Goal: Communication & Community: Ask a question

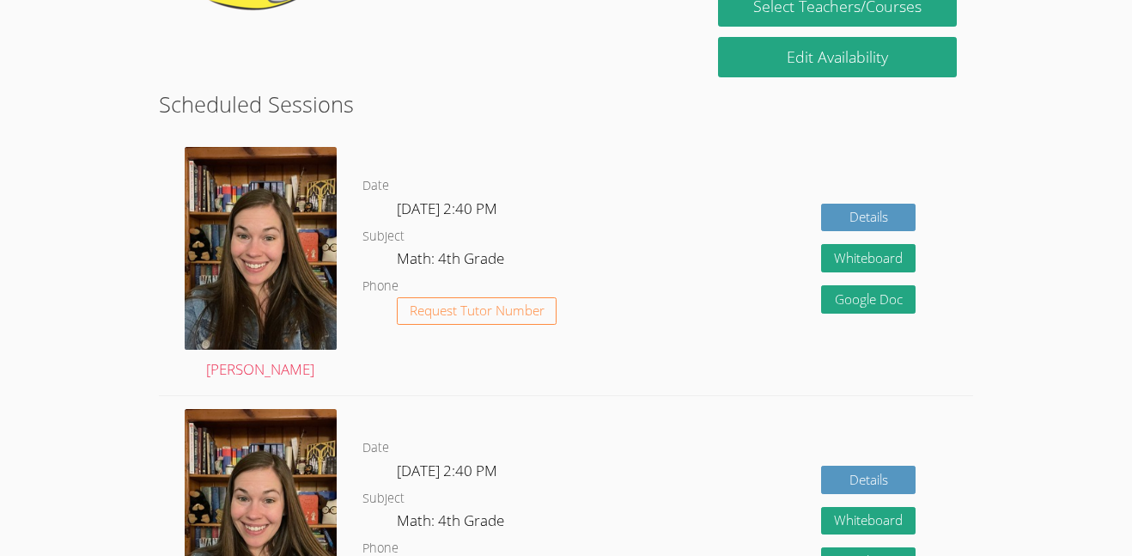
scroll to position [291, 0]
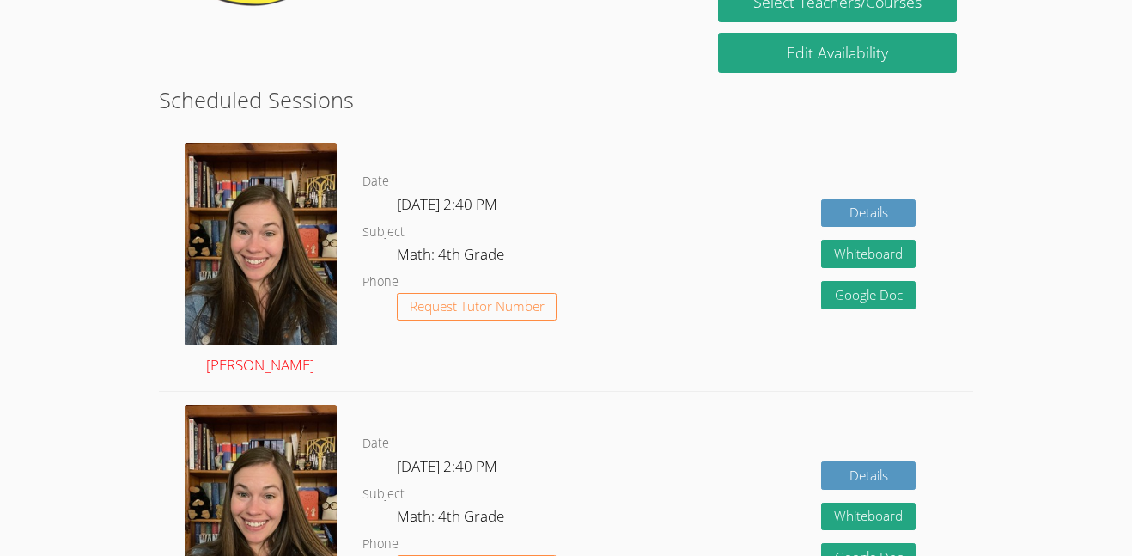
click at [293, 150] on img at bounding box center [261, 244] width 152 height 203
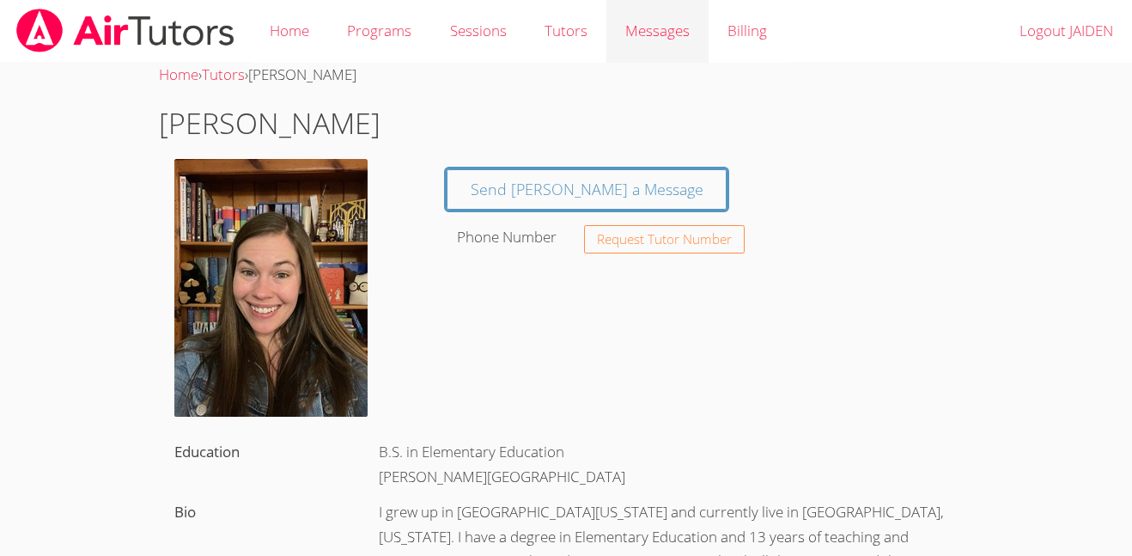
click at [644, 25] on span "Messages" at bounding box center [657, 31] width 64 height 20
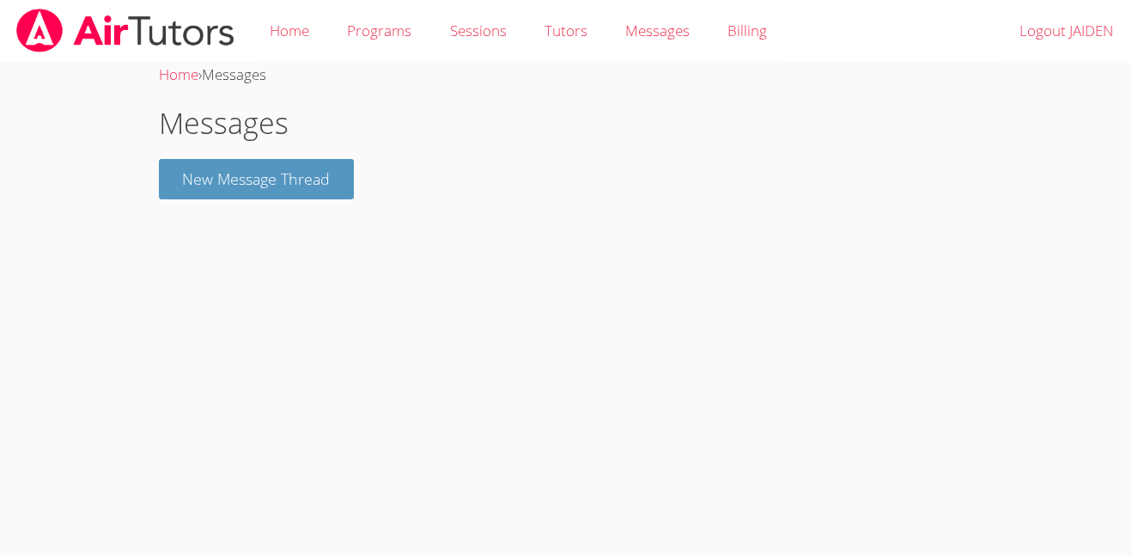
click at [298, 137] on h1 "Messages" at bounding box center [566, 123] width 815 height 44
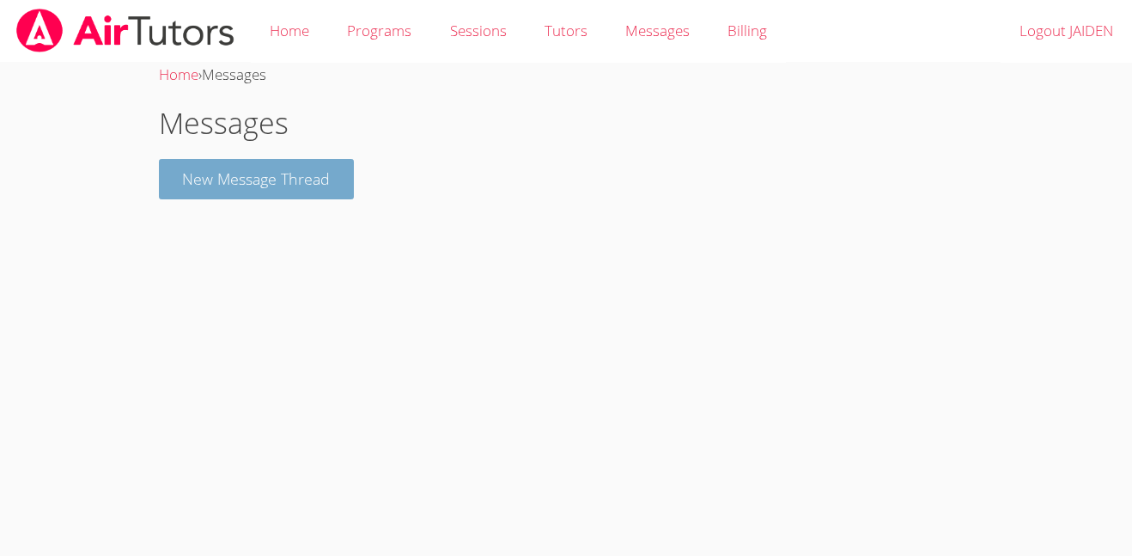
click at [317, 160] on button "New Message Thread" at bounding box center [257, 179] width 196 height 40
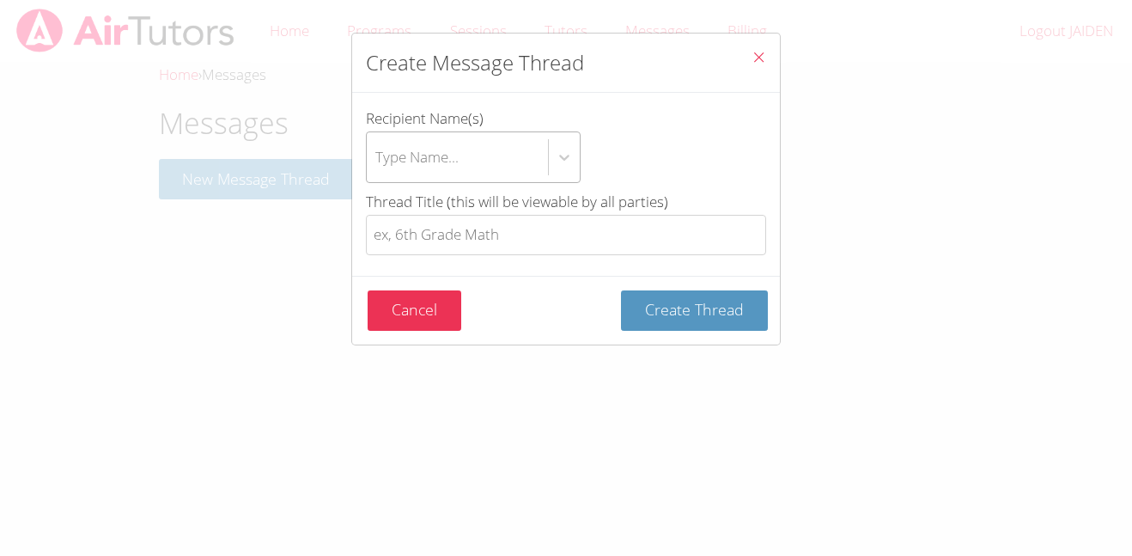
click at [475, 157] on div "Type Name..." at bounding box center [457, 157] width 181 height 50
click at [377, 157] on input "Recipient Name(s) Type Name..." at bounding box center [376, 157] width 2 height 40
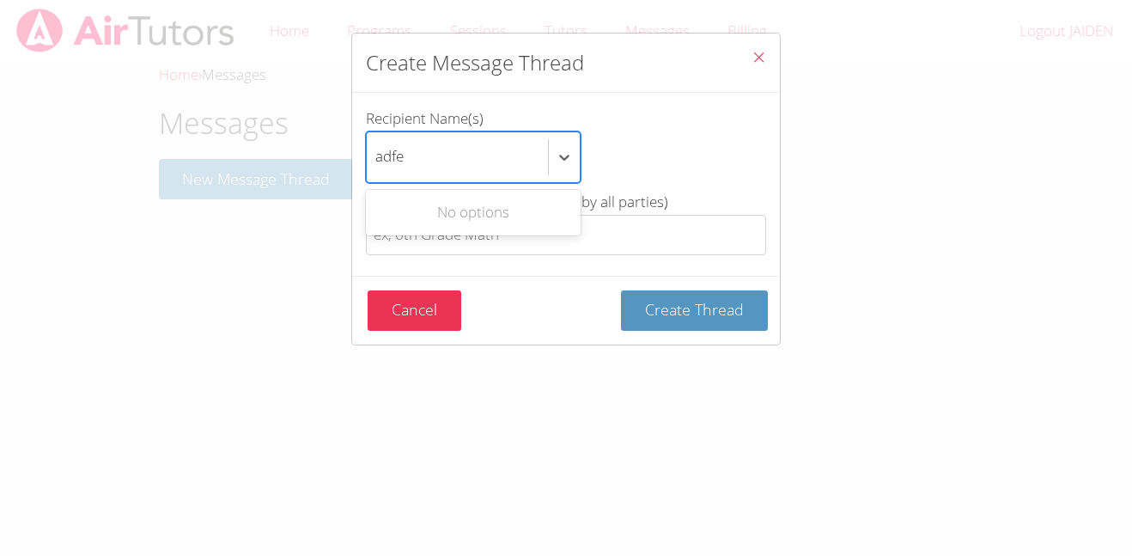
click at [621, 290] on button "Create Thread" at bounding box center [694, 310] width 147 height 40
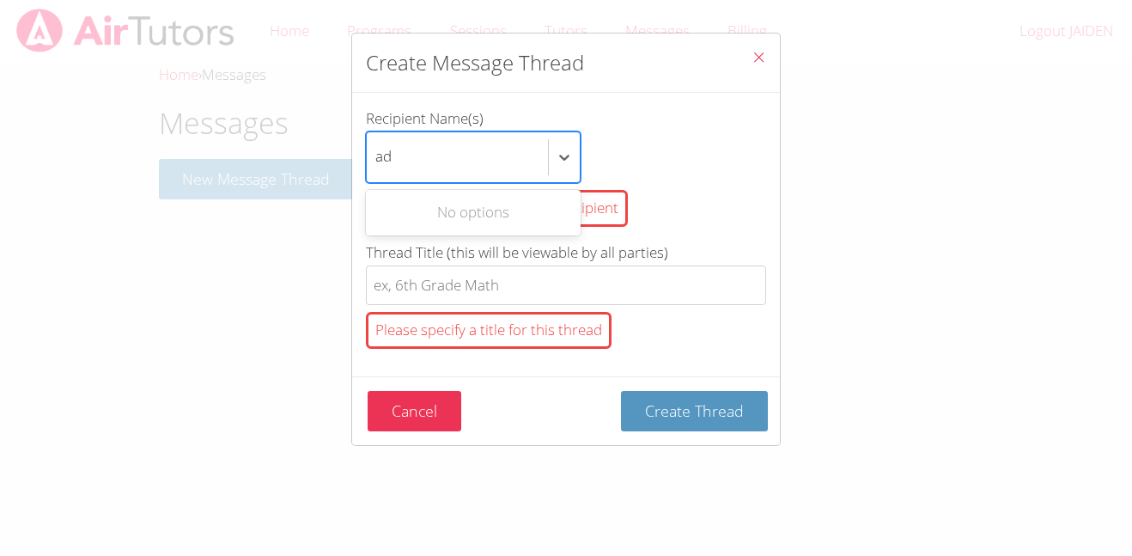
type input "a"
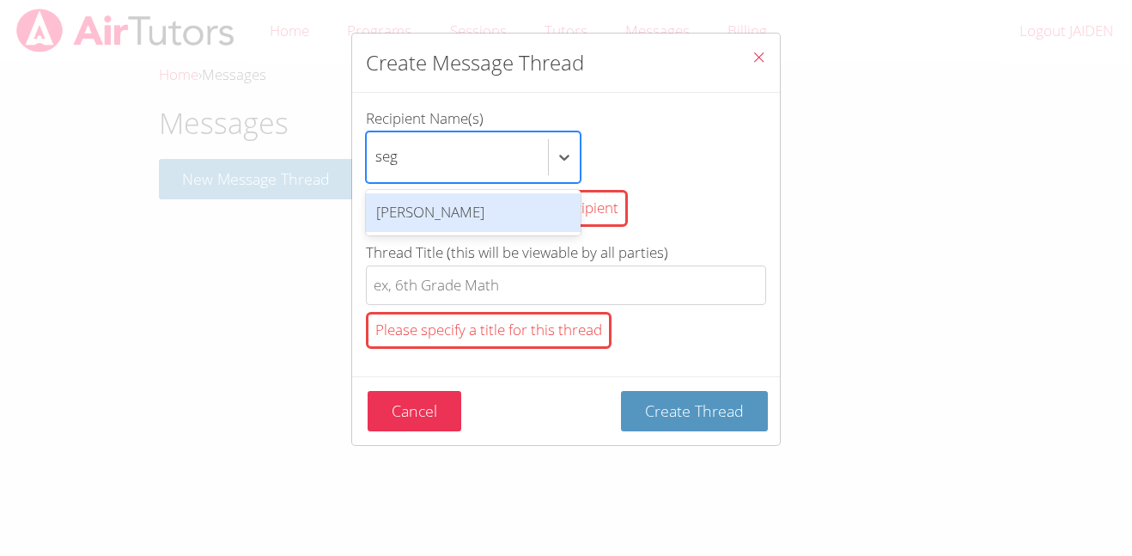
type input "[PERSON_NAME]"
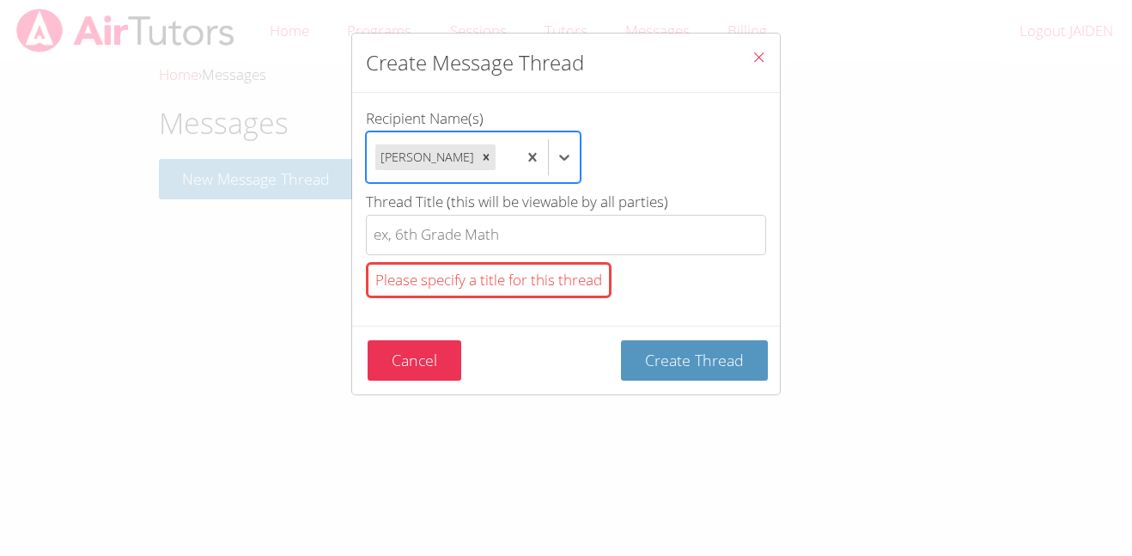
click at [621, 340] on button "Create Thread" at bounding box center [694, 360] width 147 height 40
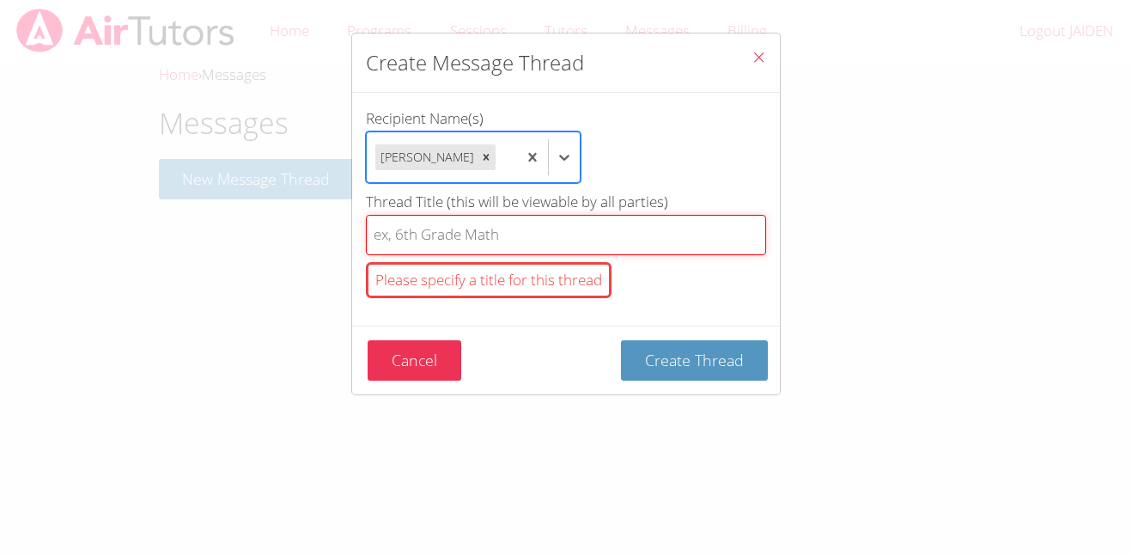
click at [461, 233] on input "Thread Title (this will be viewable by all parties) Please specify a title for …" at bounding box center [566, 235] width 400 height 40
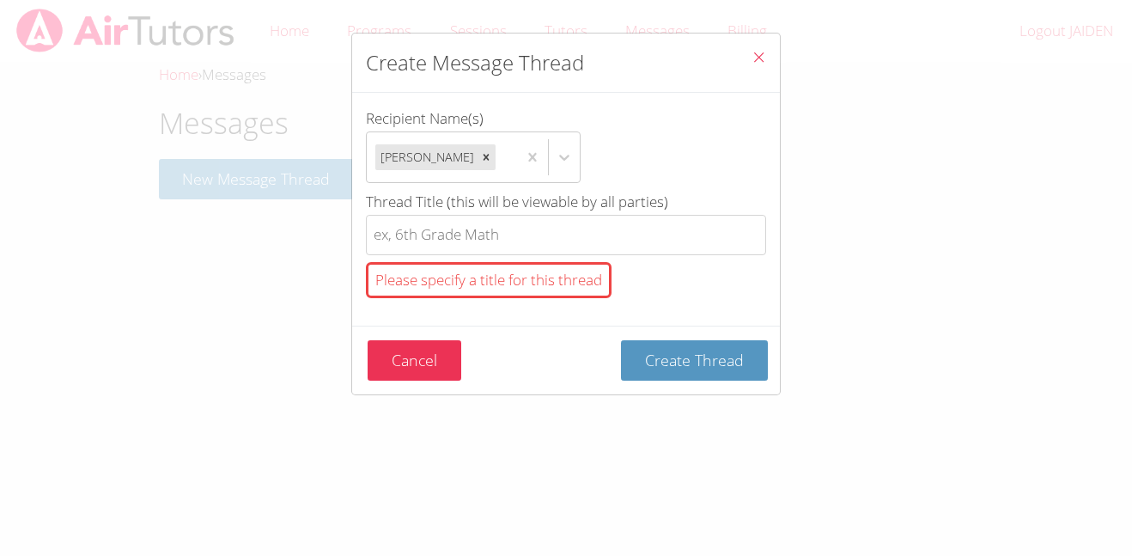
click at [764, 52] on icon "Close" at bounding box center [758, 57] width 15 height 15
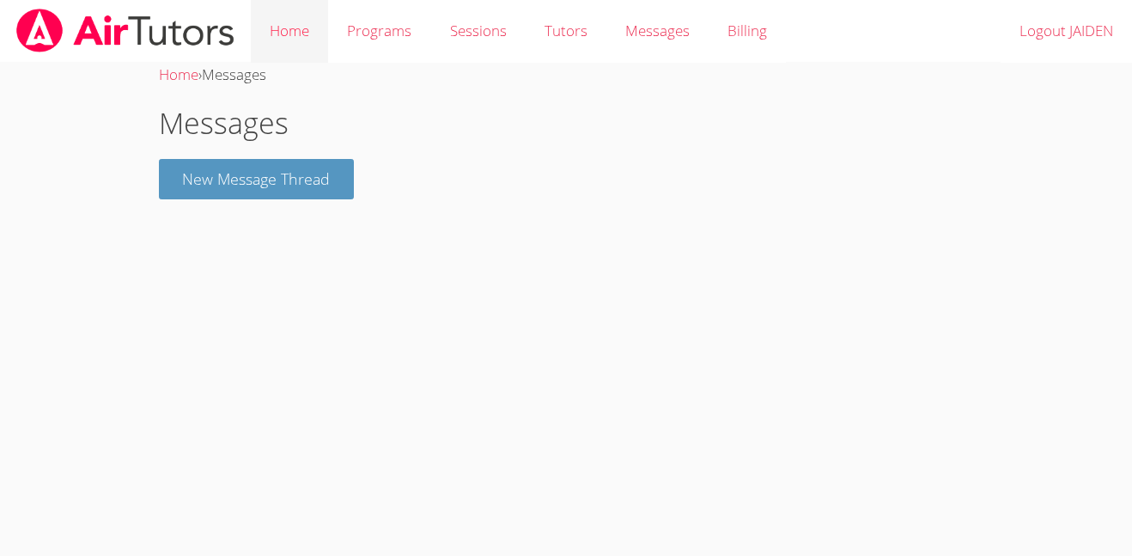
click at [312, 27] on link "Home" at bounding box center [289, 31] width 77 height 63
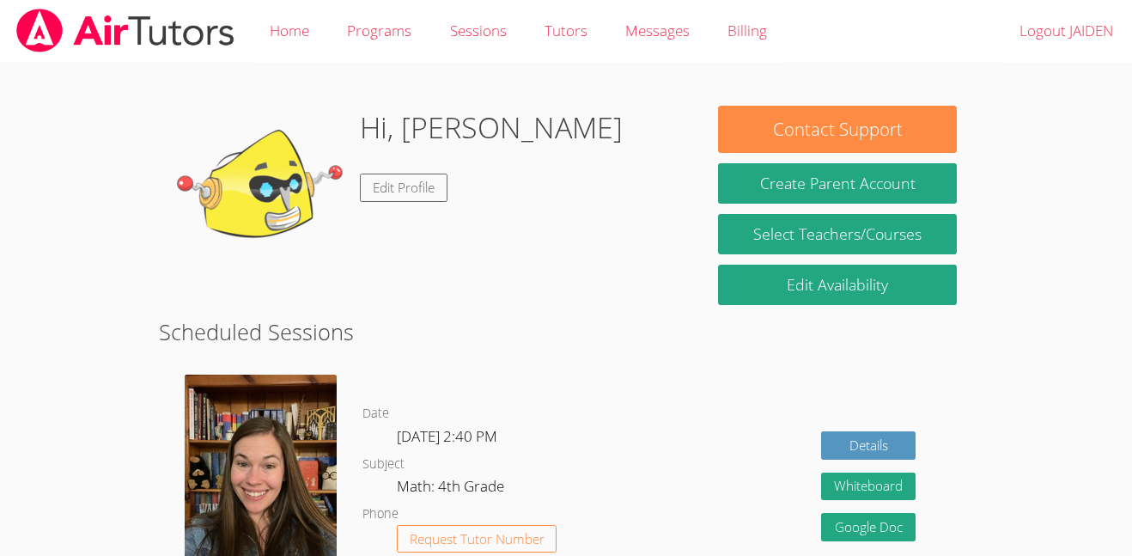
click at [319, 459] on img at bounding box center [261, 475] width 152 height 203
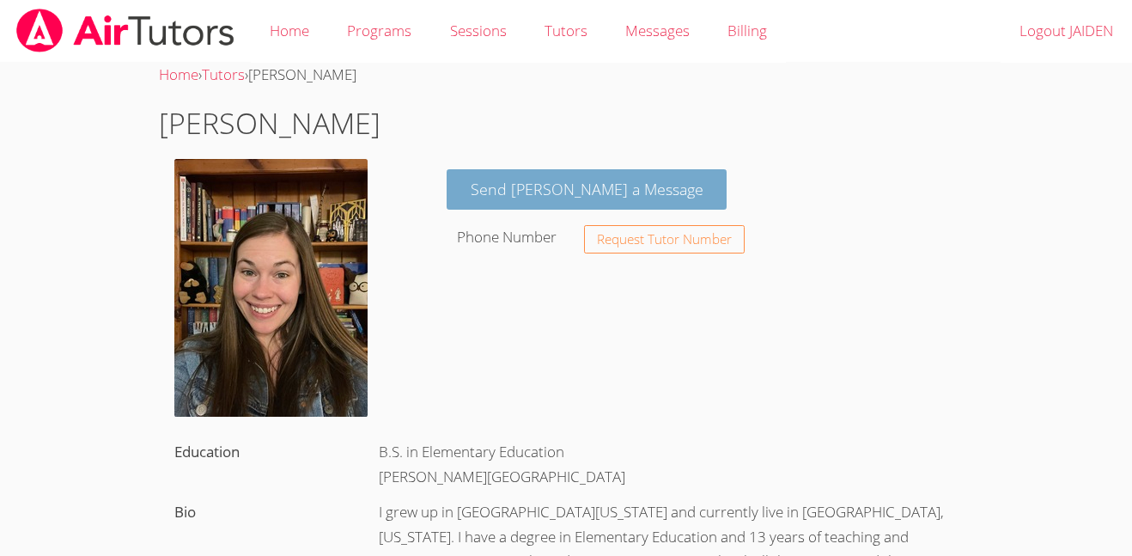
click at [550, 189] on link "Send [PERSON_NAME] a Message" at bounding box center [587, 189] width 281 height 40
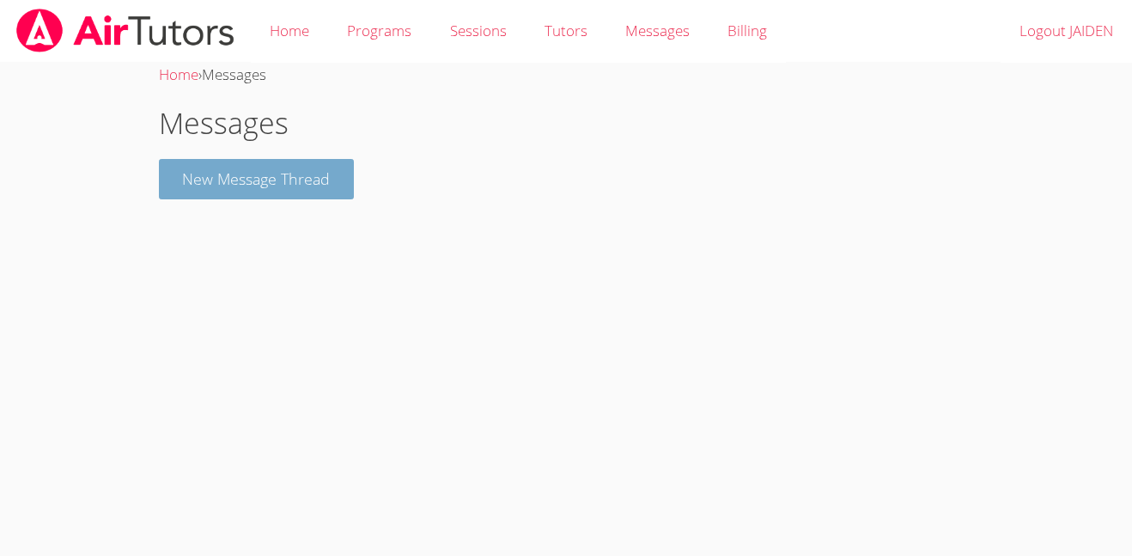
click at [260, 184] on button "New Message Thread" at bounding box center [257, 179] width 196 height 40
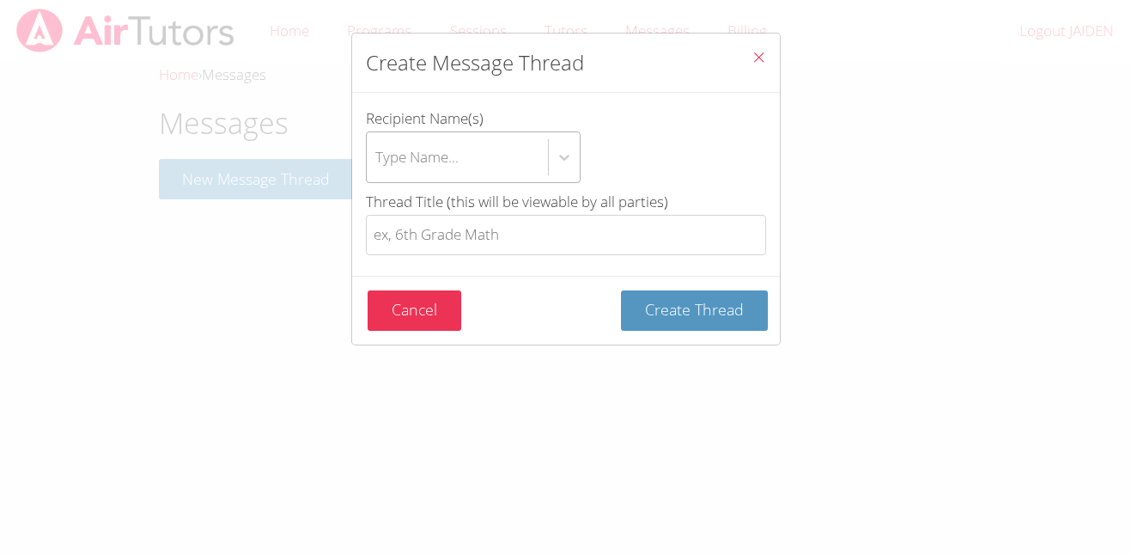
click at [465, 149] on div "Type Name..." at bounding box center [457, 157] width 181 height 50
click at [377, 149] on input "Recipient Name(s) Type Name..." at bounding box center [376, 157] width 2 height 40
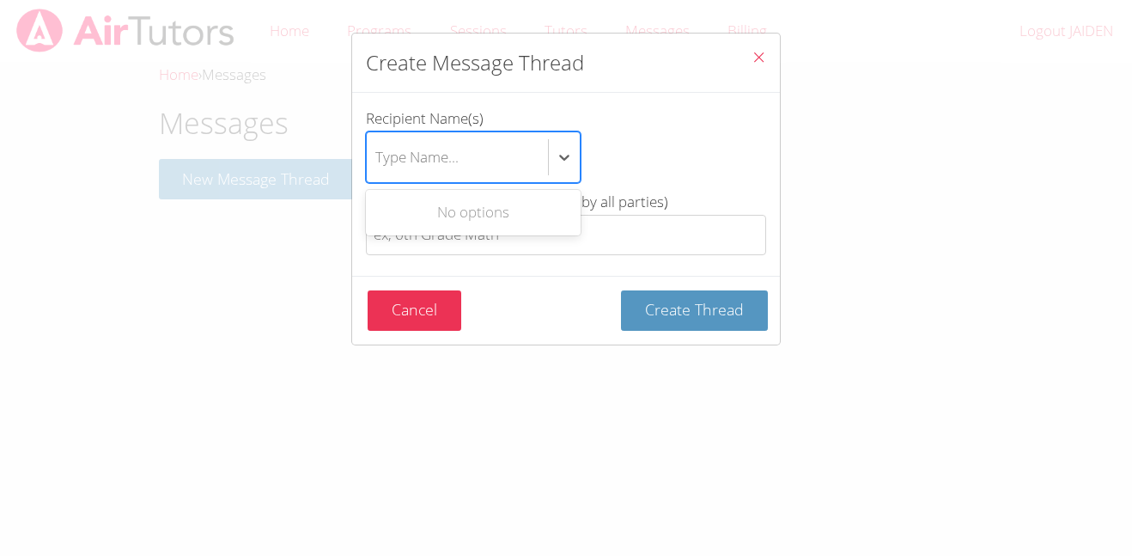
type input "s"
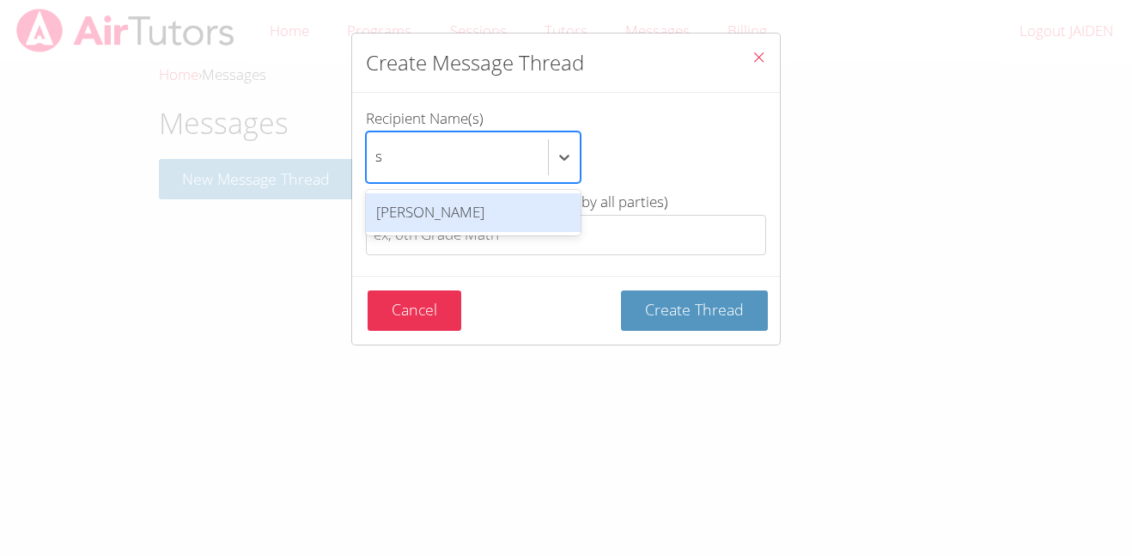
click at [418, 201] on div "[PERSON_NAME]" at bounding box center [473, 212] width 215 height 39
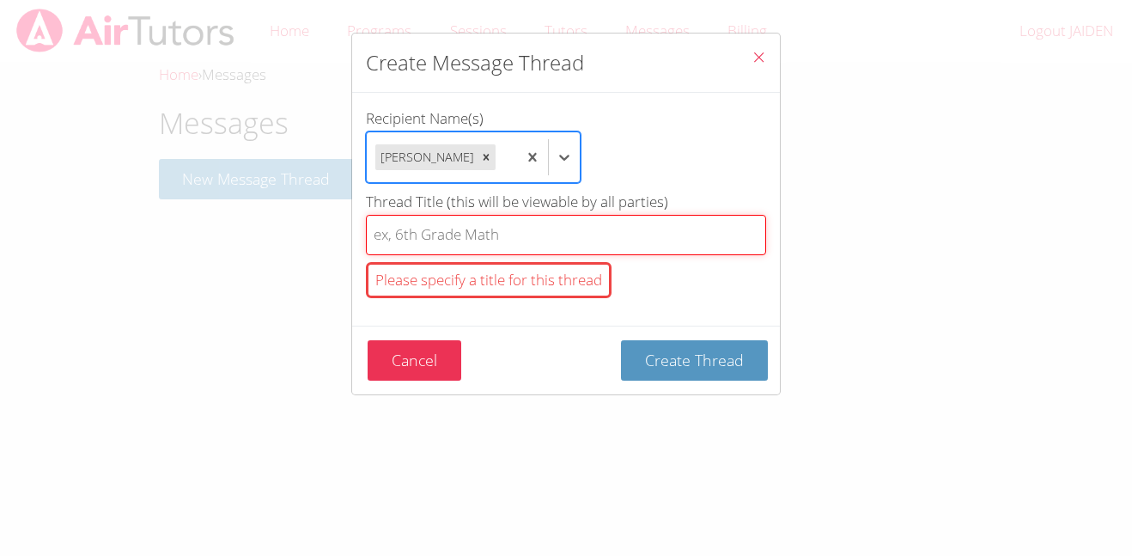
click at [457, 237] on input "Thread Title (this will be viewable by all parties) Please specify a title for …" at bounding box center [566, 235] width 400 height 40
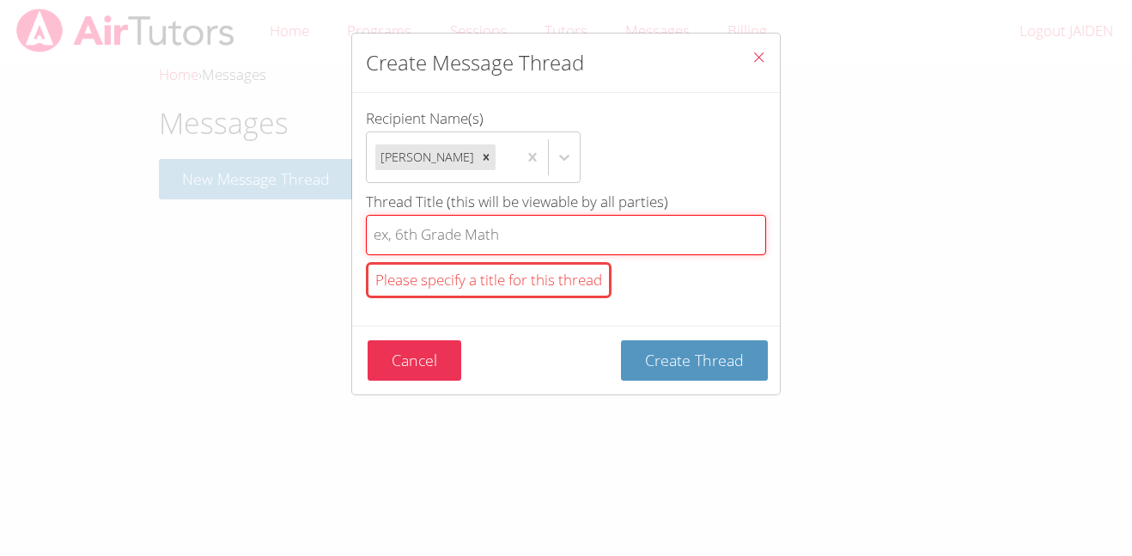
type input "4"
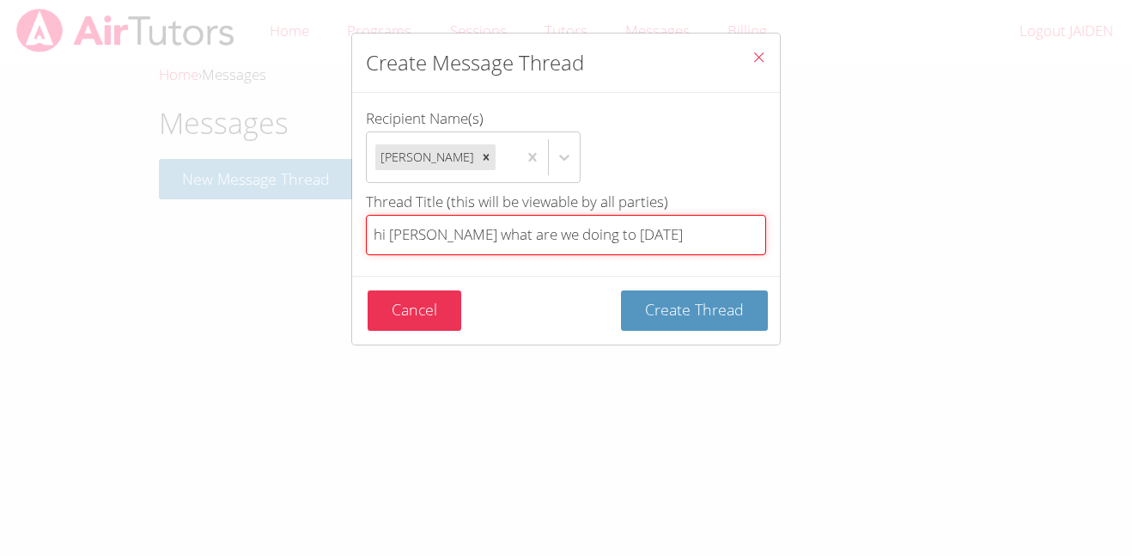
click at [507, 245] on input "hi [PERSON_NAME] what are we doing to [DATE]" at bounding box center [566, 235] width 400 height 40
type input "hi [PERSON_NAME] what are we doing to [DATE]"
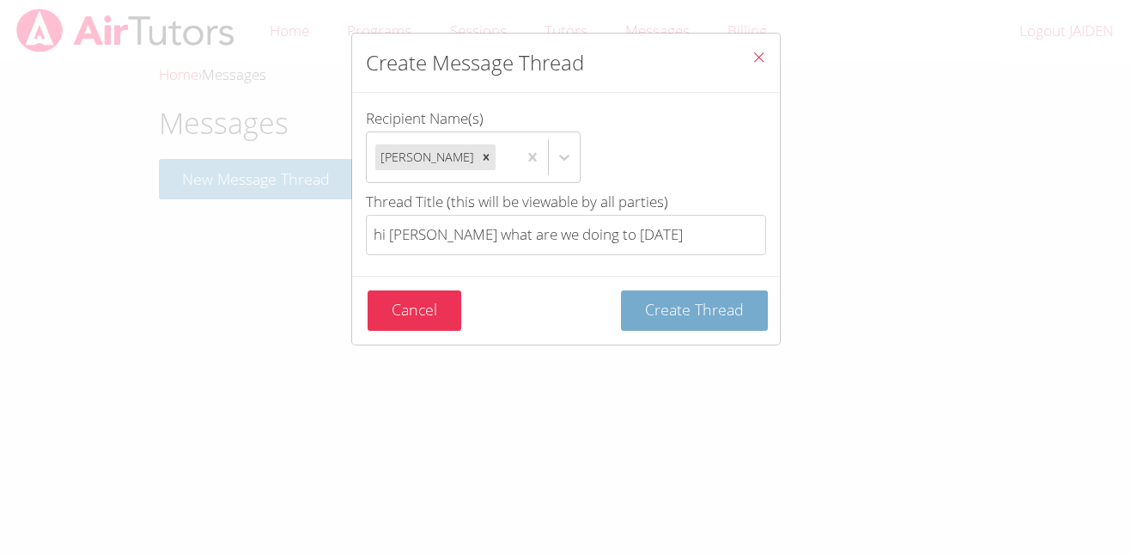
click at [701, 303] on span "Create Thread" at bounding box center [694, 309] width 99 height 21
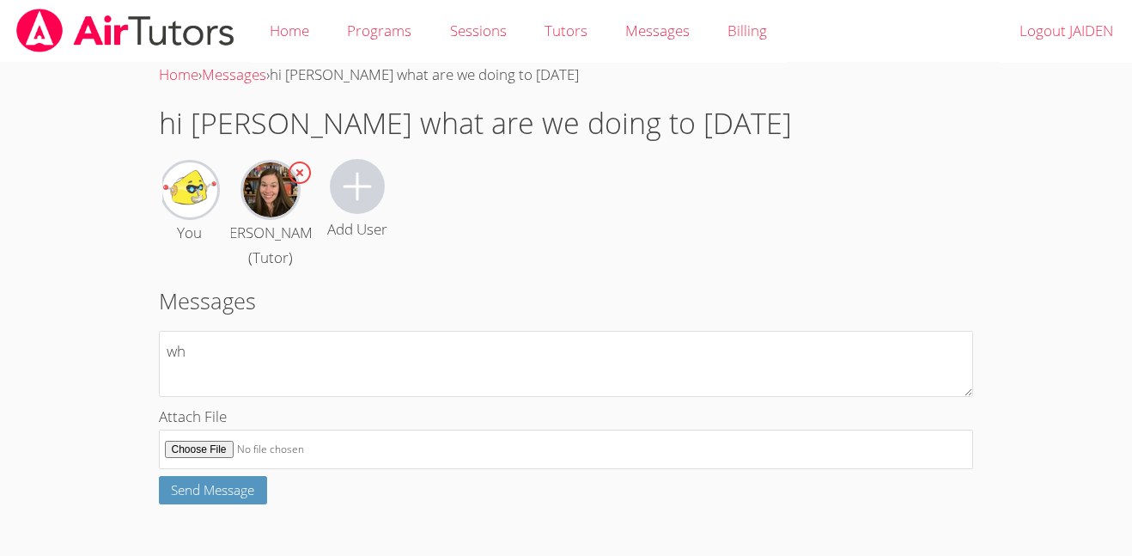
type textarea "w"
type textarea "hi [PERSON_NAME]"
click at [192, 498] on span "Send Message" at bounding box center [212, 489] width 83 height 17
click at [375, 203] on icon at bounding box center [357, 186] width 41 height 41
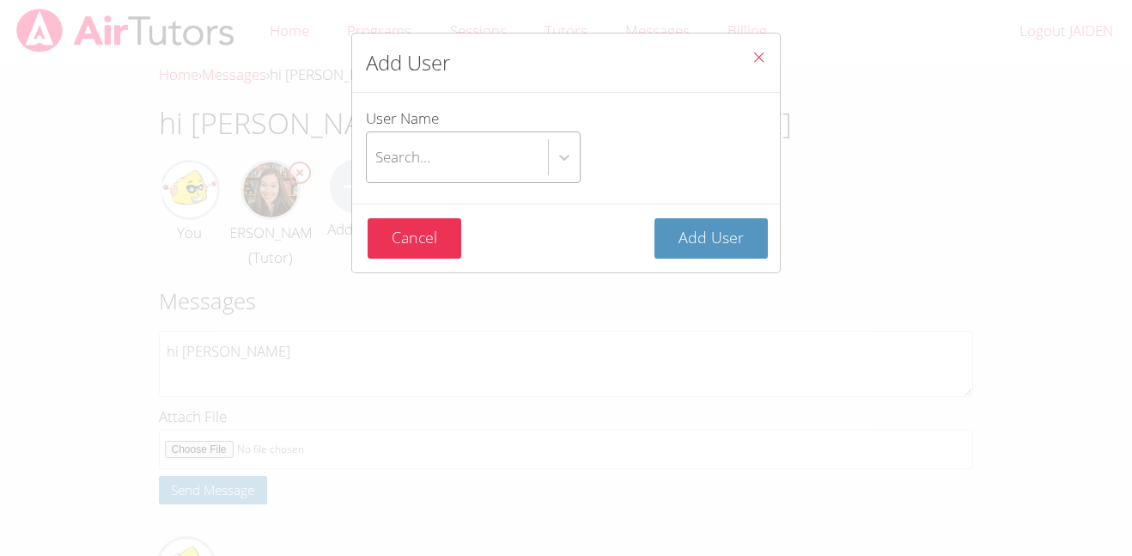
click at [521, 155] on div "Search..." at bounding box center [457, 157] width 181 height 50
click at [377, 155] on input "User Name Search..." at bounding box center [376, 157] width 2 height 40
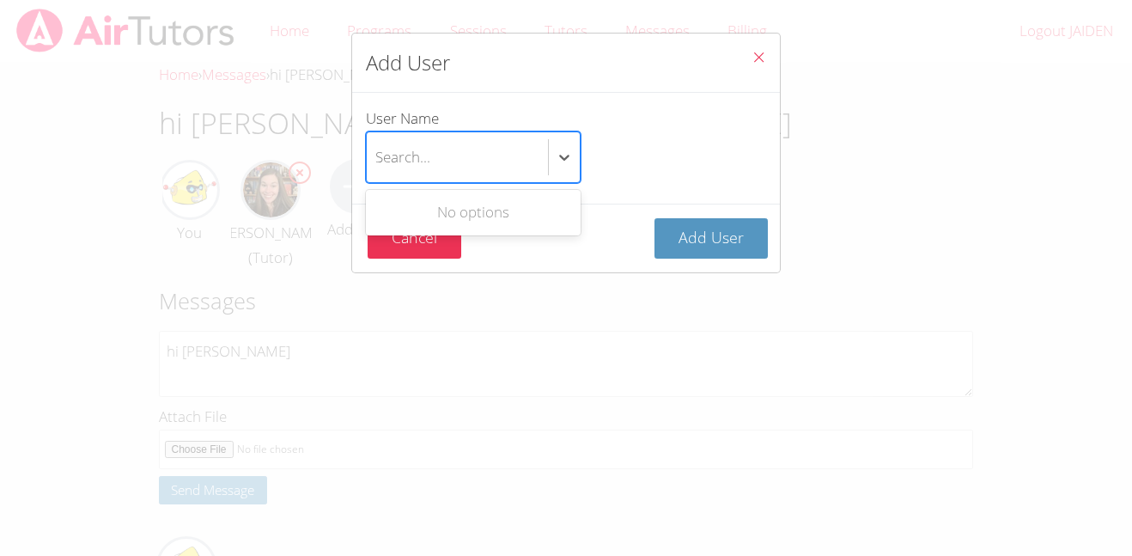
type input "t"
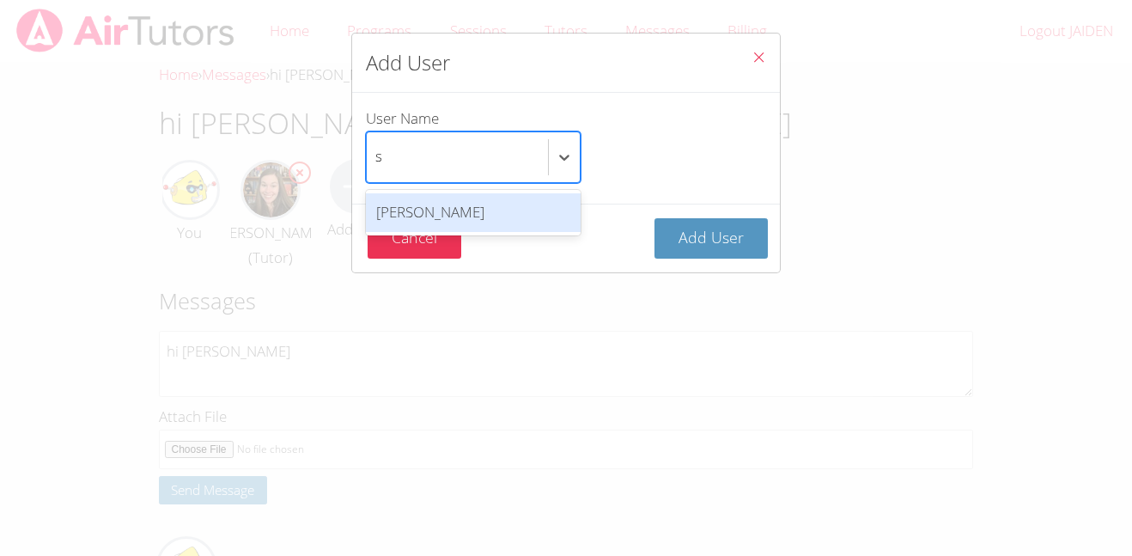
type input "s"
